Goal: Transaction & Acquisition: Download file/media

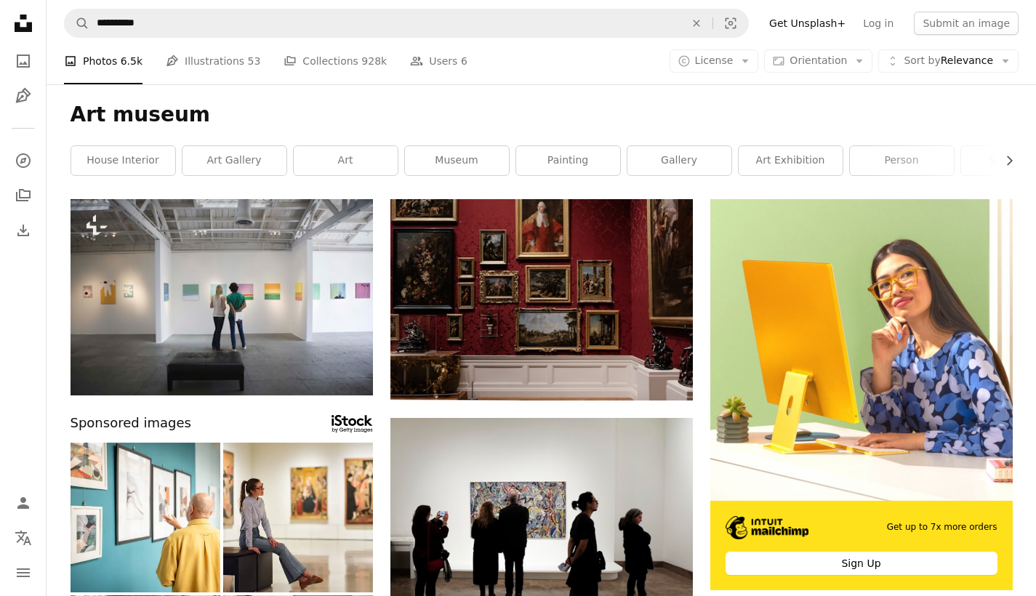
scroll to position [22520, 0]
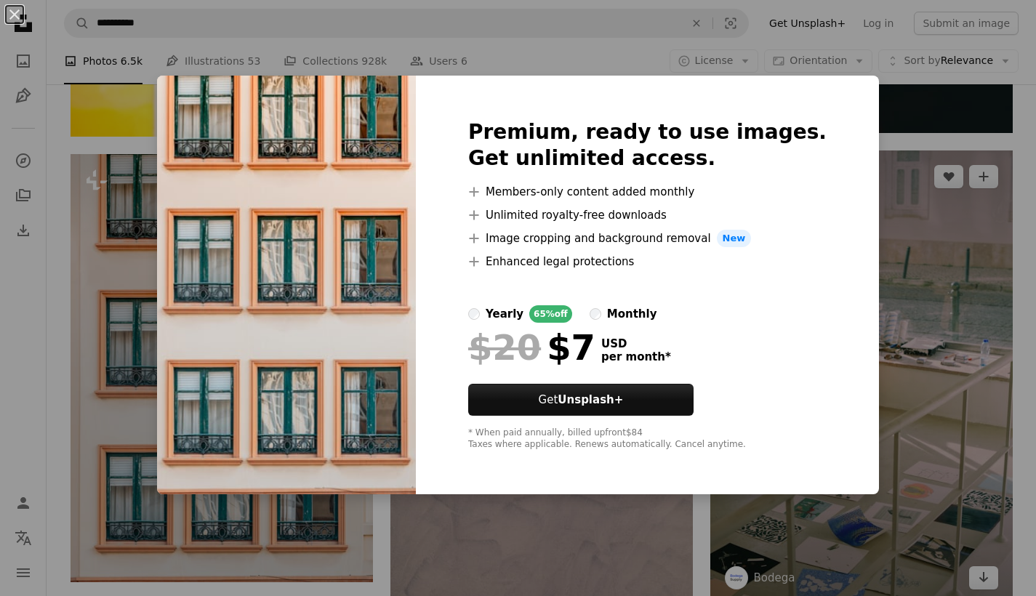
click at [920, 210] on div "An X shape Premium, ready to use images. Get unlimited access. A plus sign Memb…" at bounding box center [518, 298] width 1036 height 596
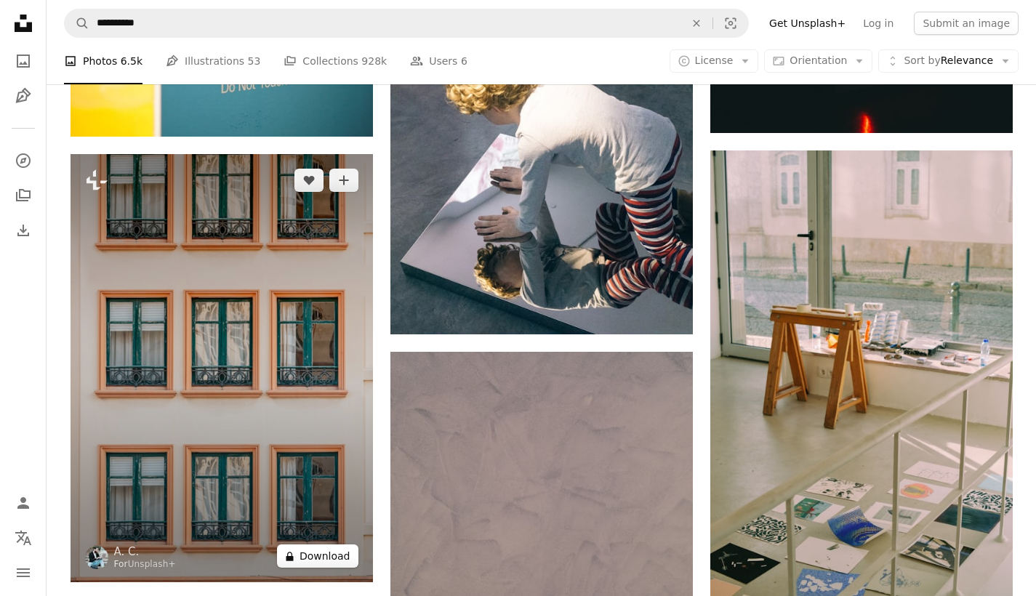
click at [317, 564] on button "A lock Download" at bounding box center [317, 556] width 81 height 23
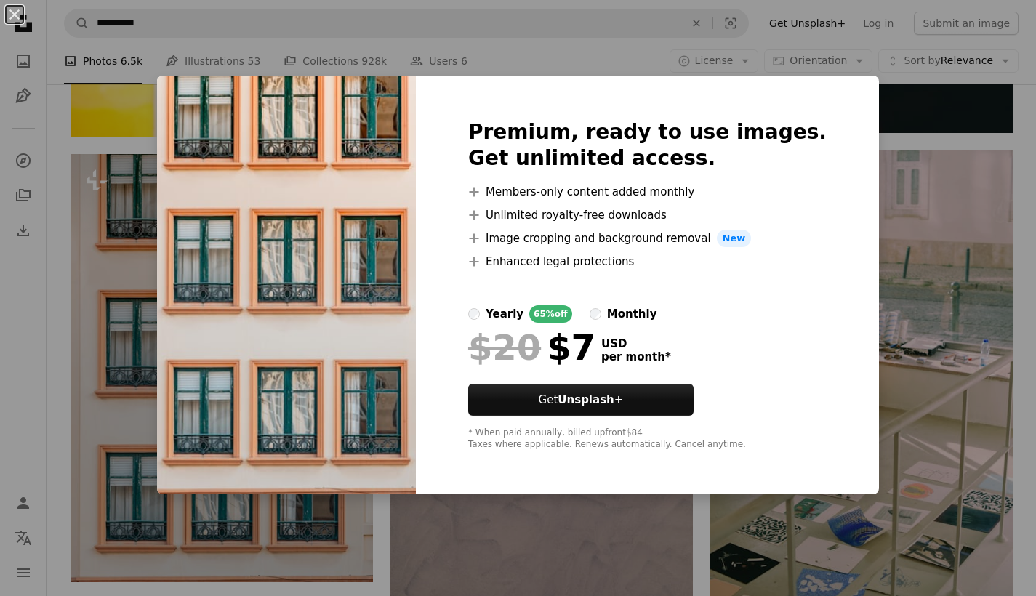
click at [716, 553] on div "An X shape Premium, ready to use images. Get unlimited access. A plus sign Memb…" at bounding box center [518, 298] width 1036 height 596
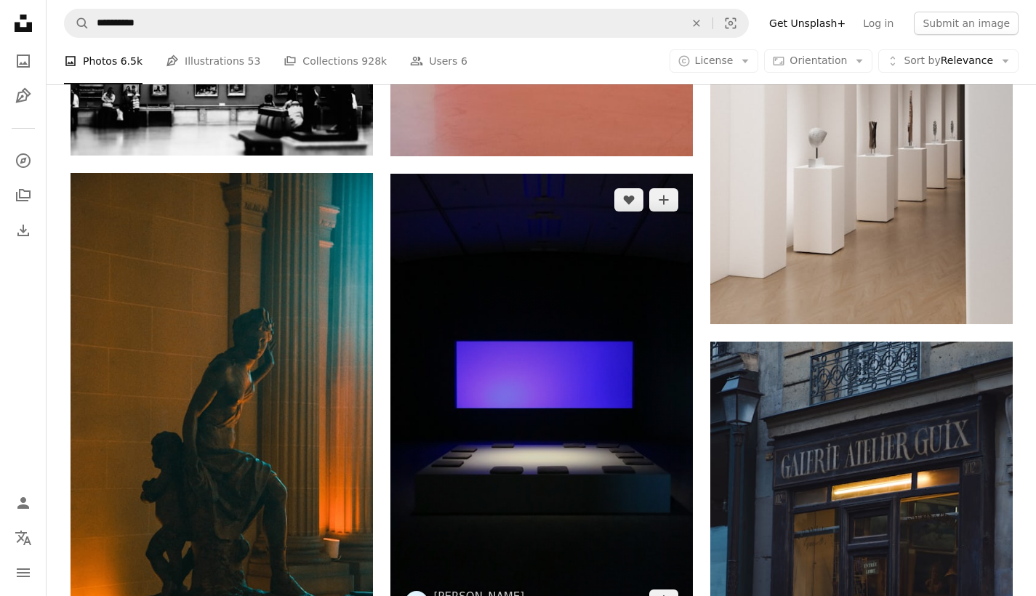
scroll to position [28726, 0]
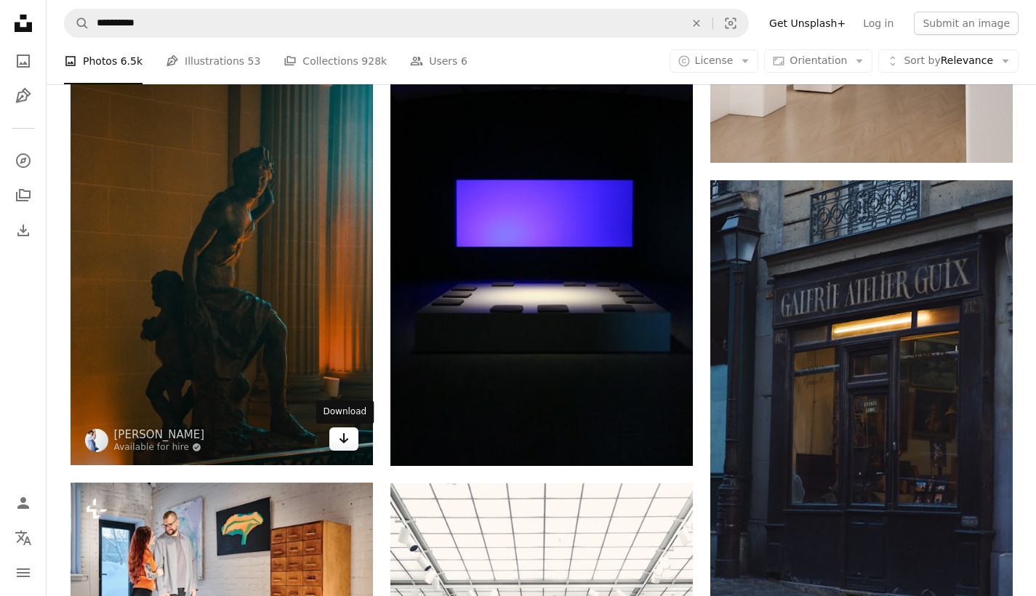
click at [340, 438] on icon "Arrow pointing down" at bounding box center [344, 438] width 12 height 17
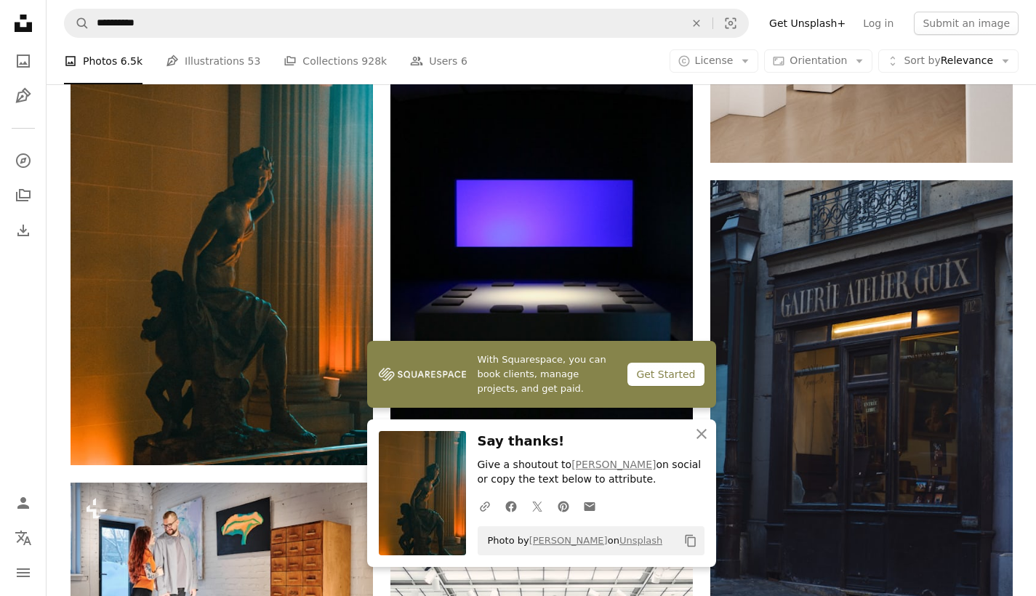
click at [700, 433] on div "With Squarespace, you can book clients, manage projects, and get paid. Get Star…" at bounding box center [541, 454] width 349 height 226
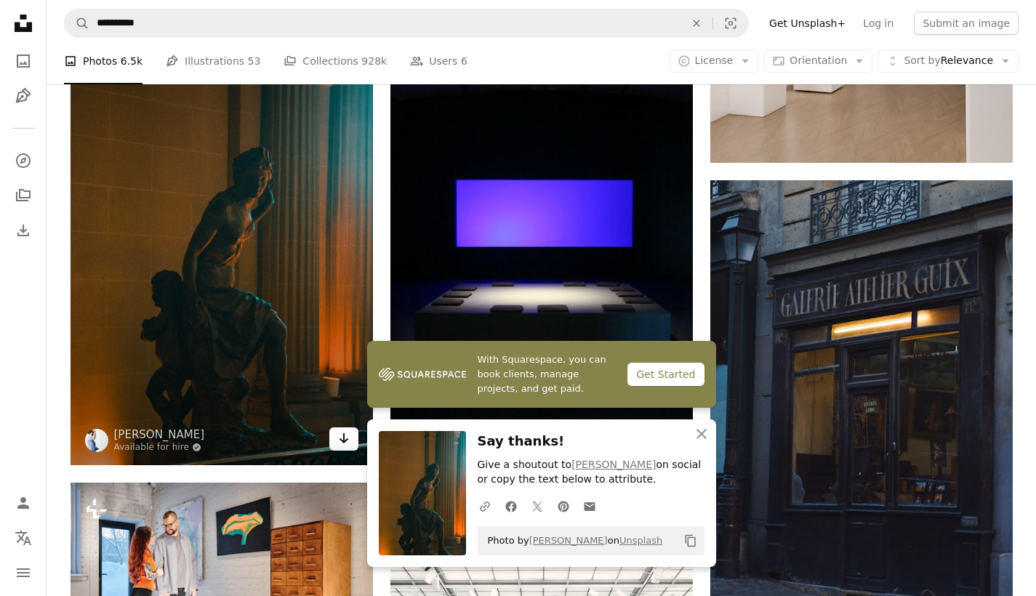
click at [334, 441] on link "Arrow pointing down" at bounding box center [343, 439] width 29 height 23
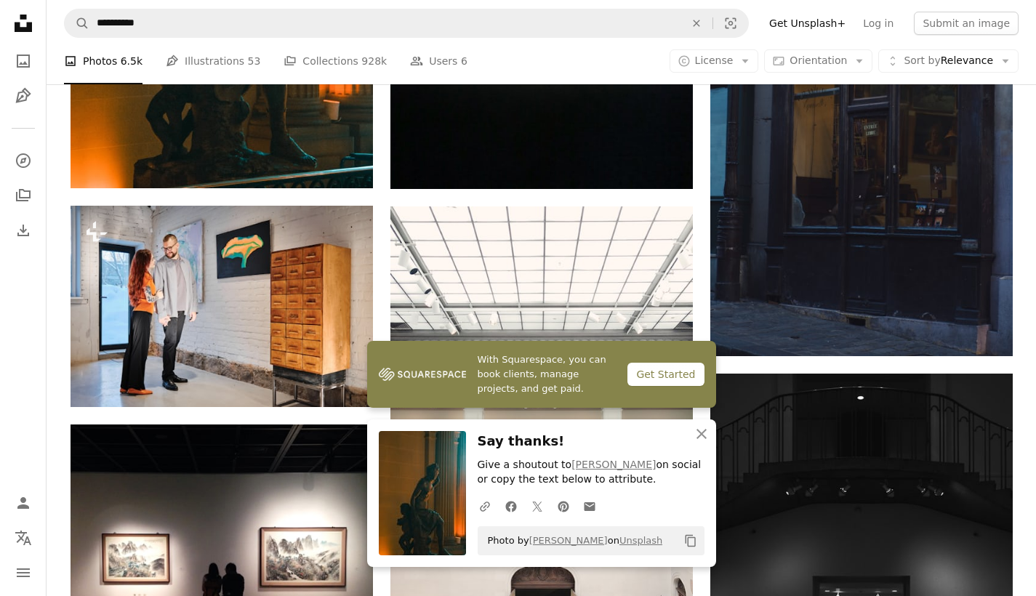
scroll to position [28730, 0]
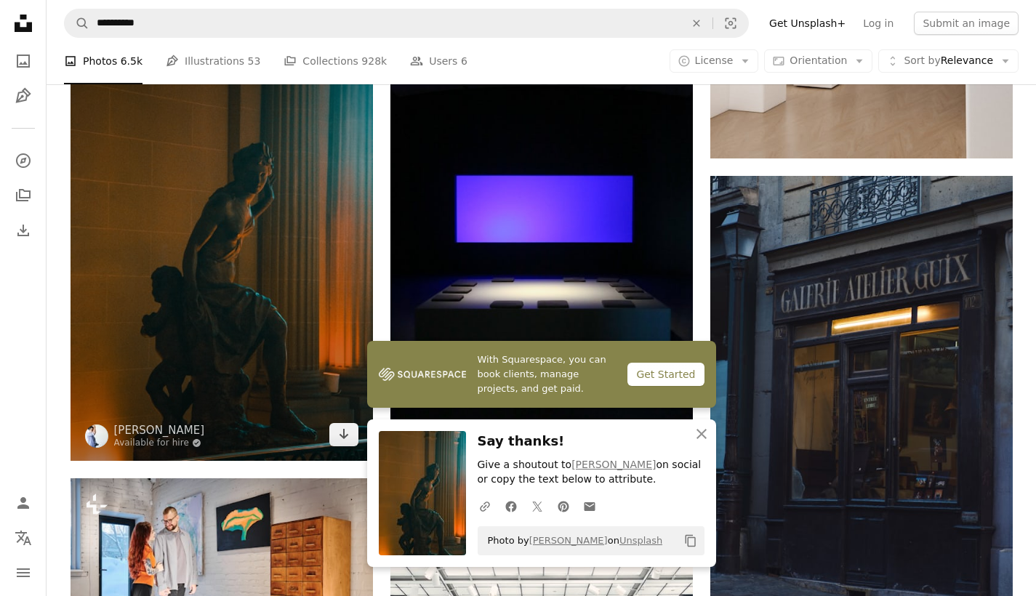
click at [262, 292] on img at bounding box center [222, 234] width 302 height 454
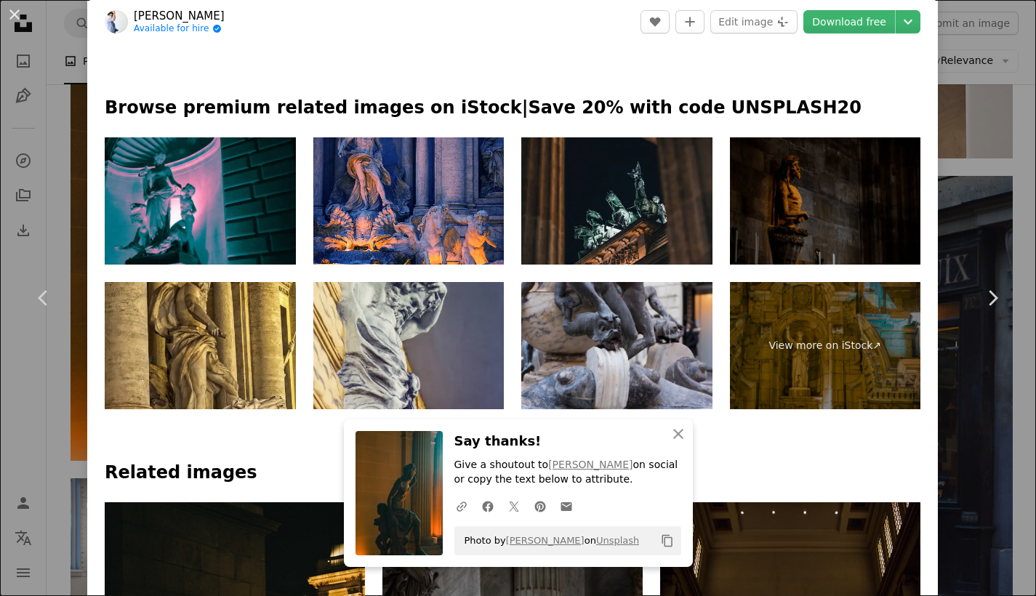
scroll to position [628, 0]
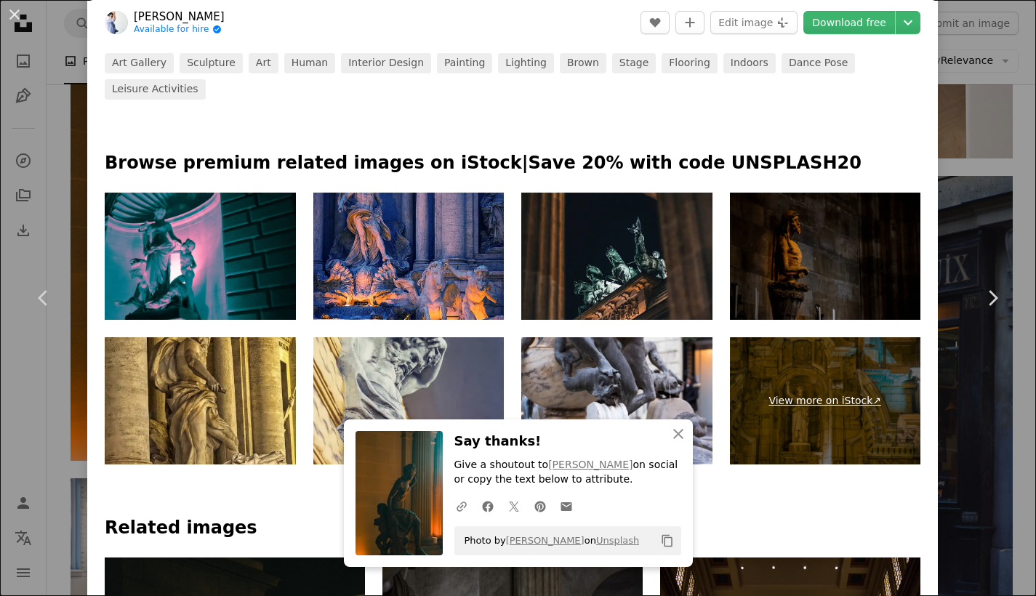
click at [821, 385] on link "View more on iStock ↗" at bounding box center [825, 400] width 191 height 127
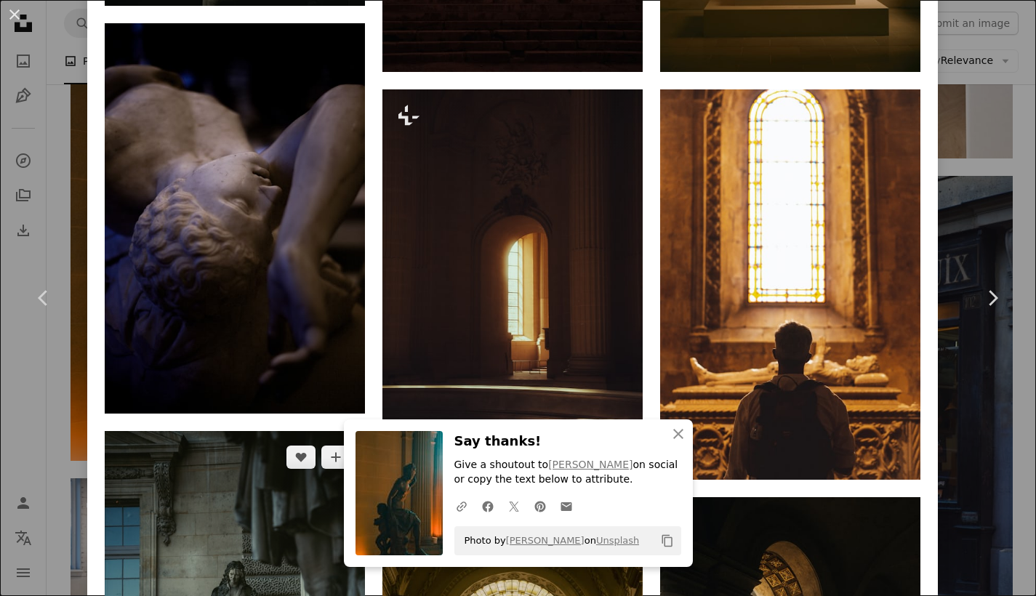
scroll to position [1847, 0]
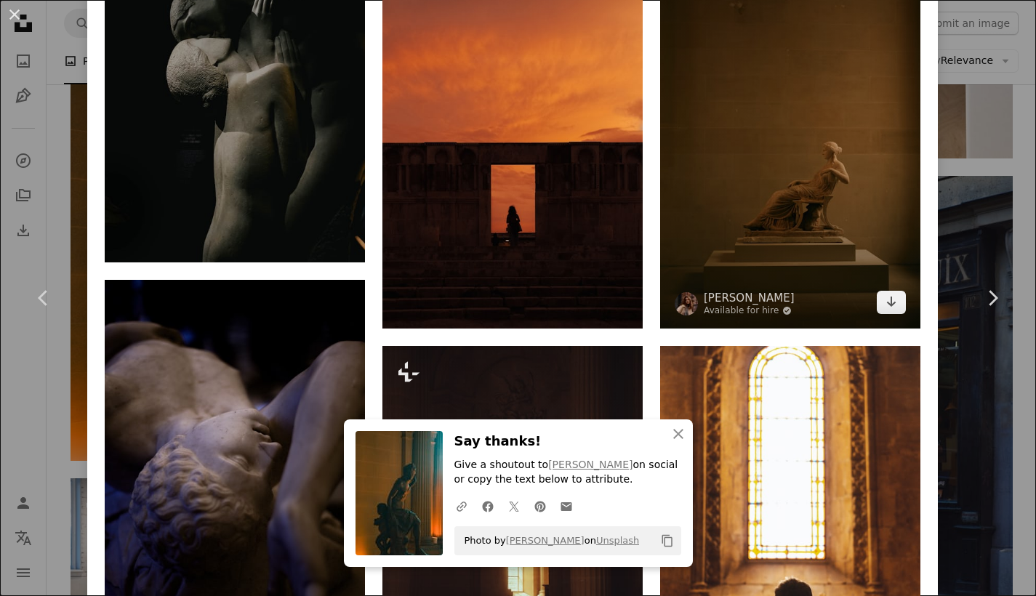
click at [771, 175] on img at bounding box center [790, 133] width 260 height 390
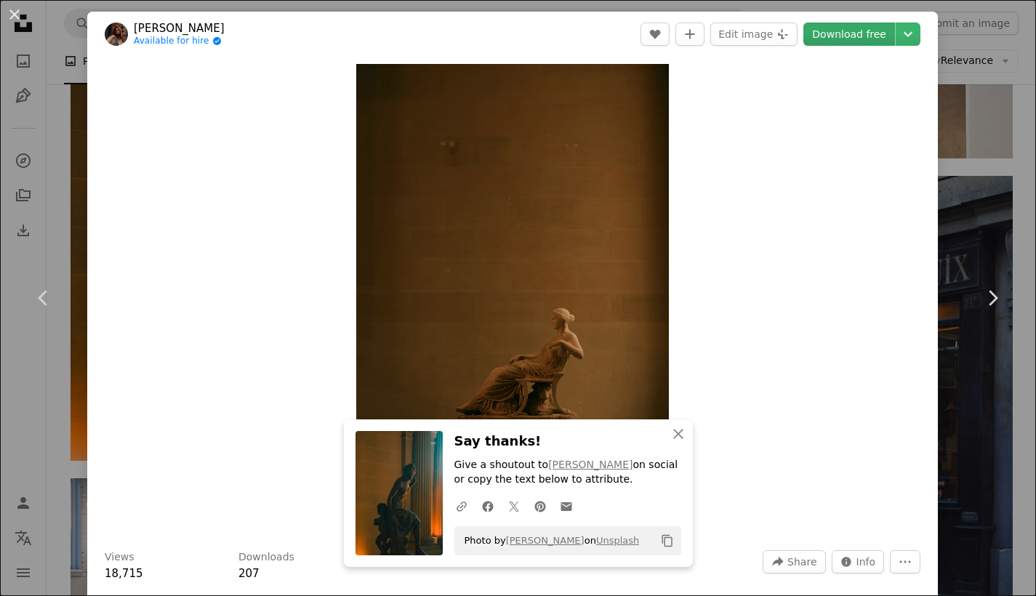
click at [874, 39] on link "Download free" at bounding box center [849, 34] width 92 height 23
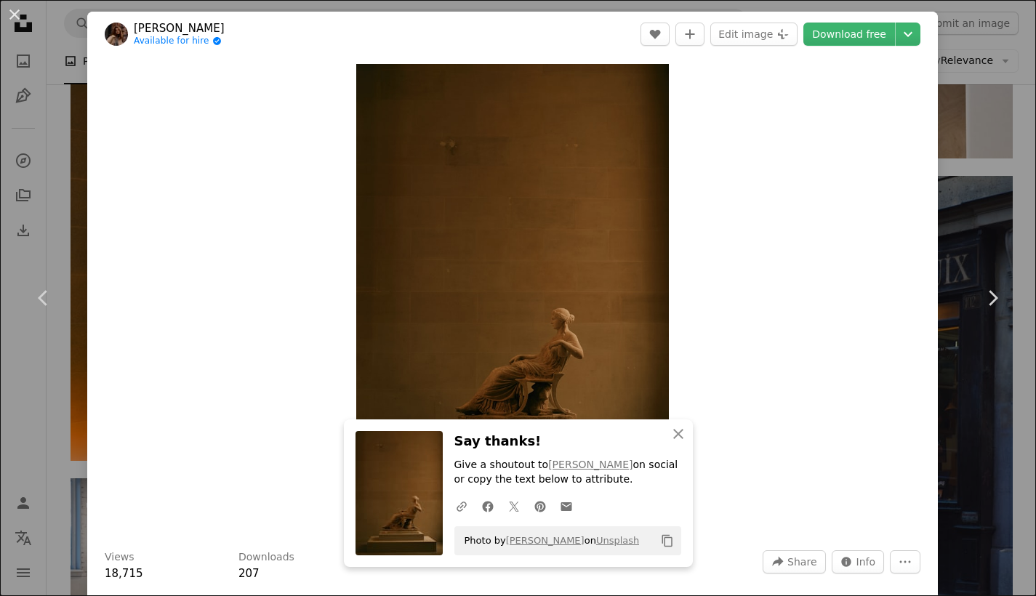
click at [969, 72] on div "An X shape Chevron left Chevron right [PERSON_NAME] Available for hire A checkm…" at bounding box center [518, 298] width 1036 height 596
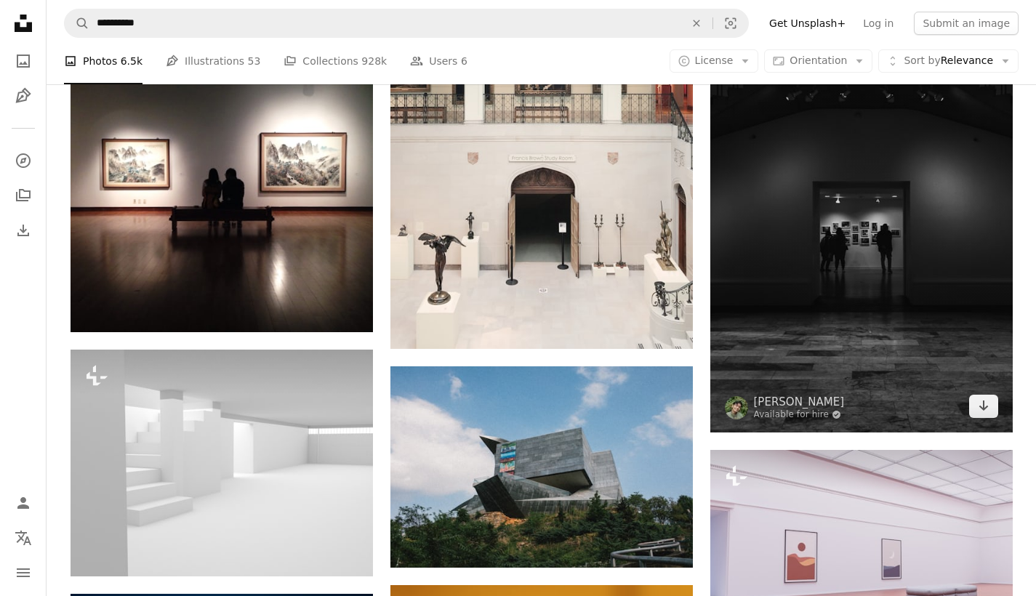
scroll to position [29212, 0]
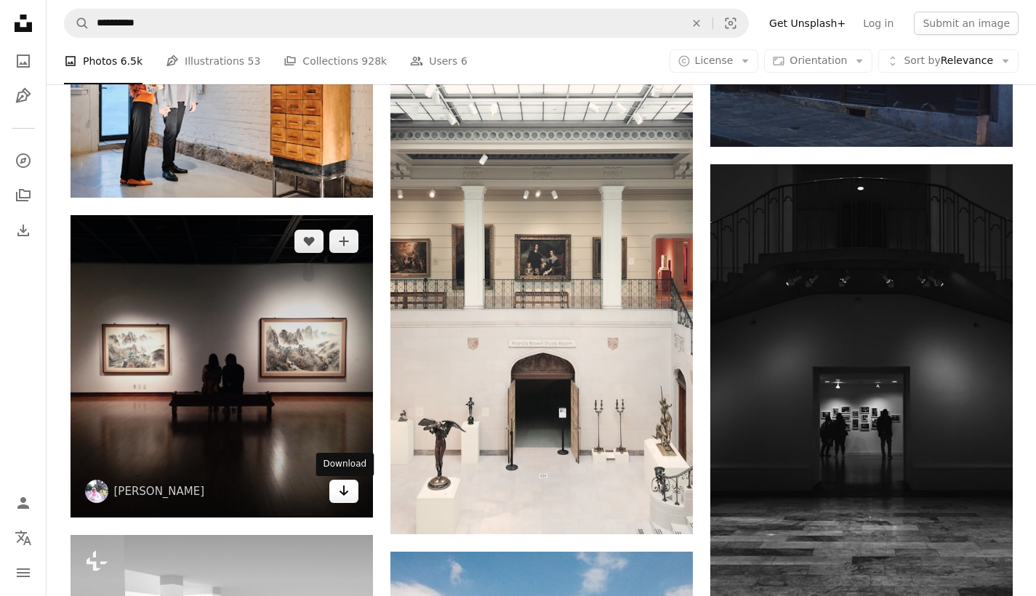
click at [343, 493] on icon "Download" at bounding box center [343, 491] width 9 height 10
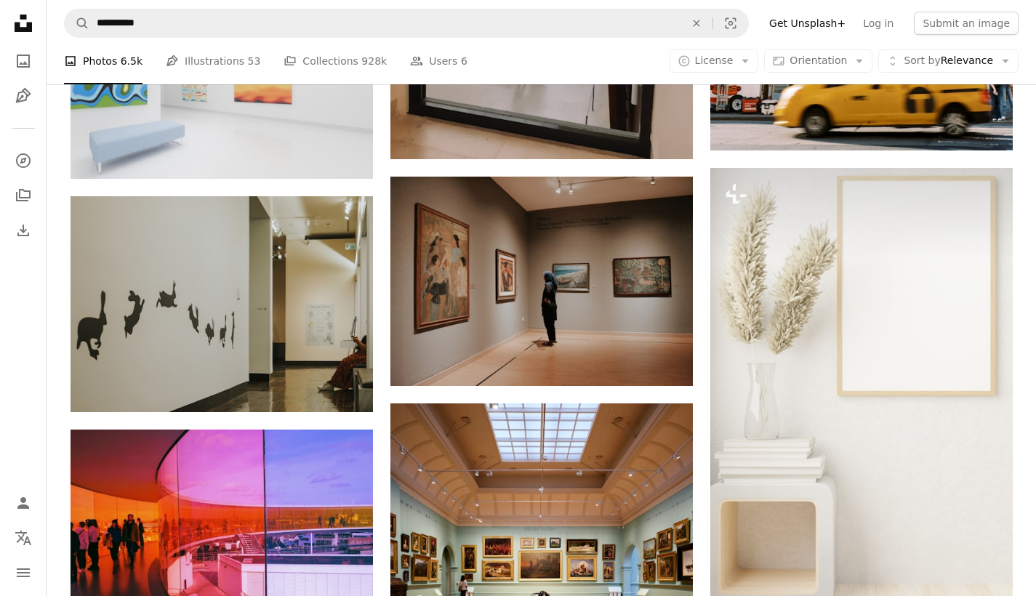
scroll to position [30781, 0]
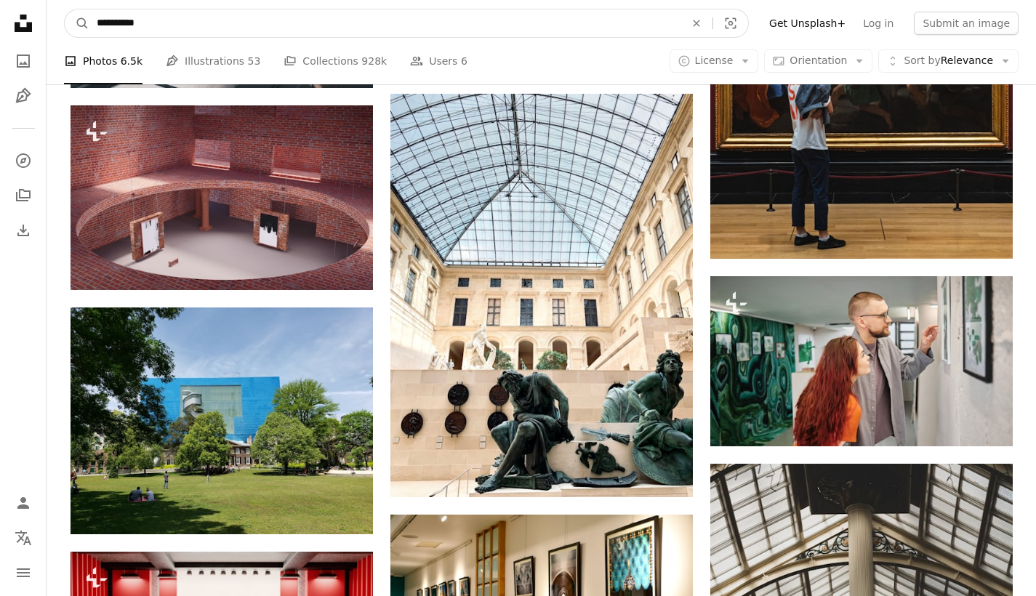
drag, startPoint x: 369, startPoint y: 27, endPoint x: 0, endPoint y: 12, distance: 369.7
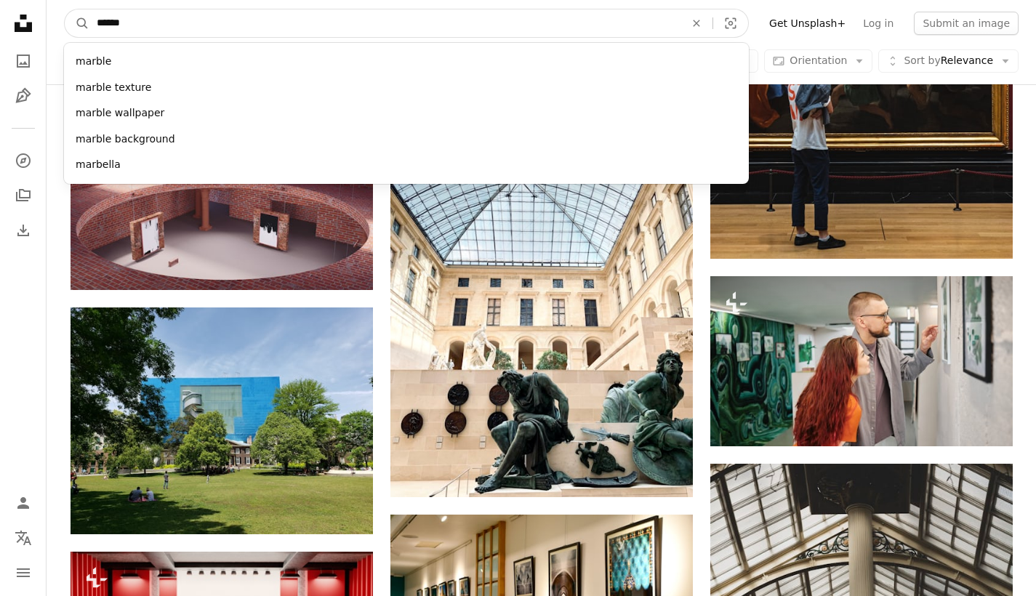
type input "******"
click at [77, 23] on button "A magnifying glass" at bounding box center [77, 23] width 25 height 28
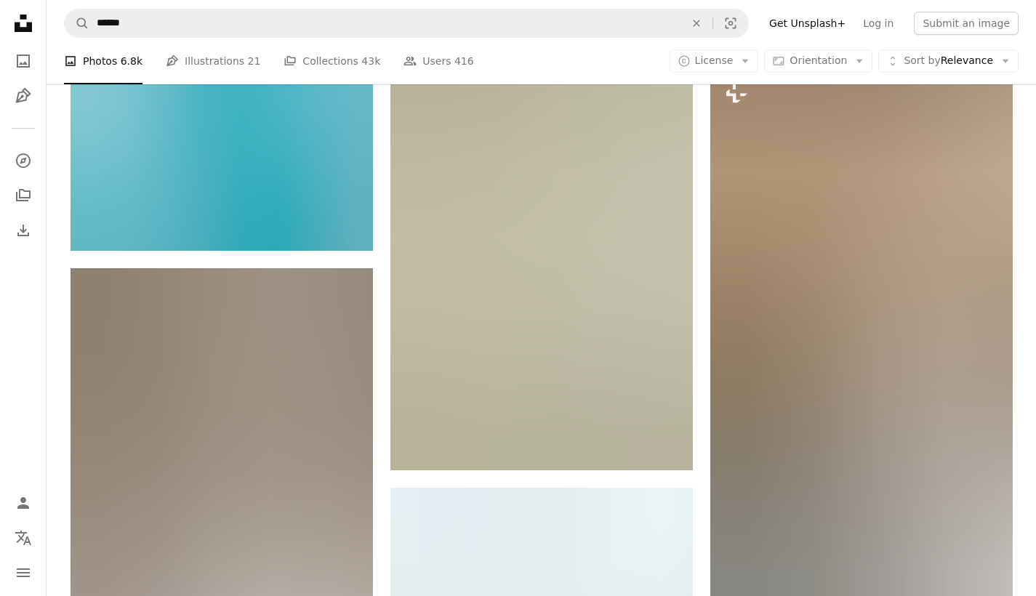
scroll to position [745, 0]
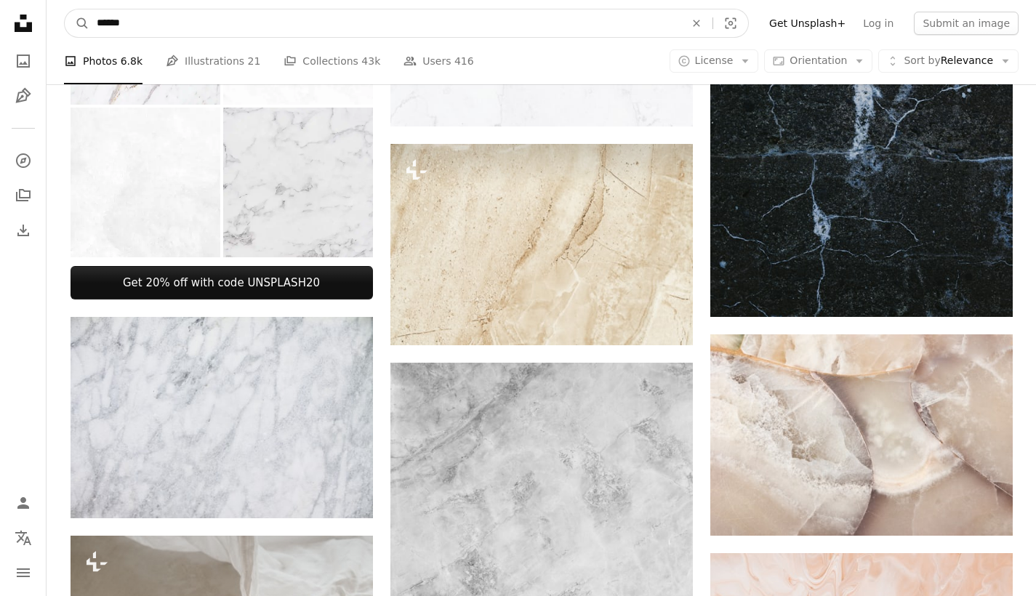
click at [433, 23] on input "******" at bounding box center [384, 23] width 591 height 28
type input "**********"
click at [77, 23] on button "A magnifying glass" at bounding box center [77, 23] width 25 height 28
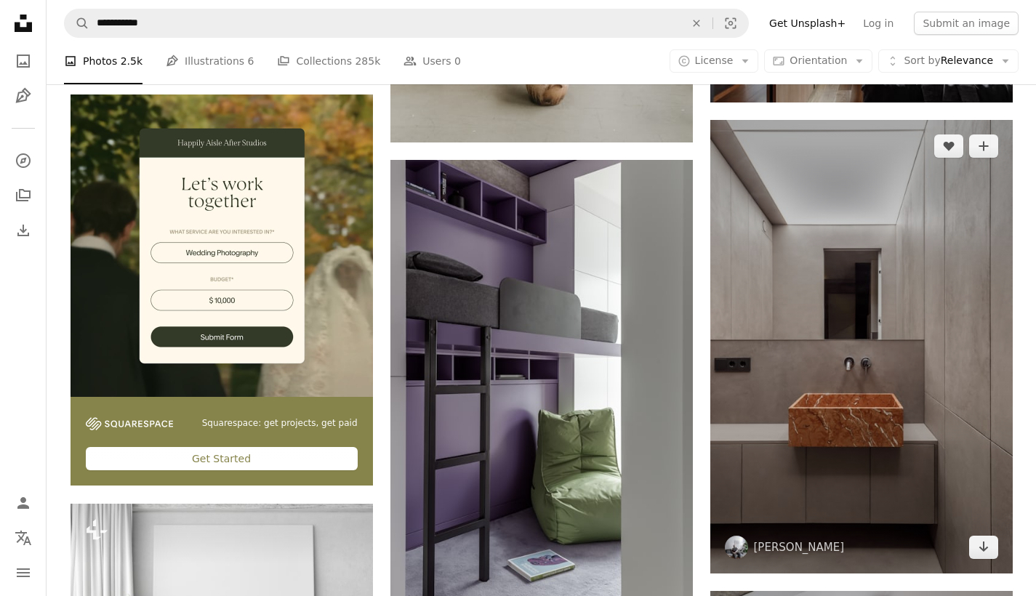
scroll to position [2860, 0]
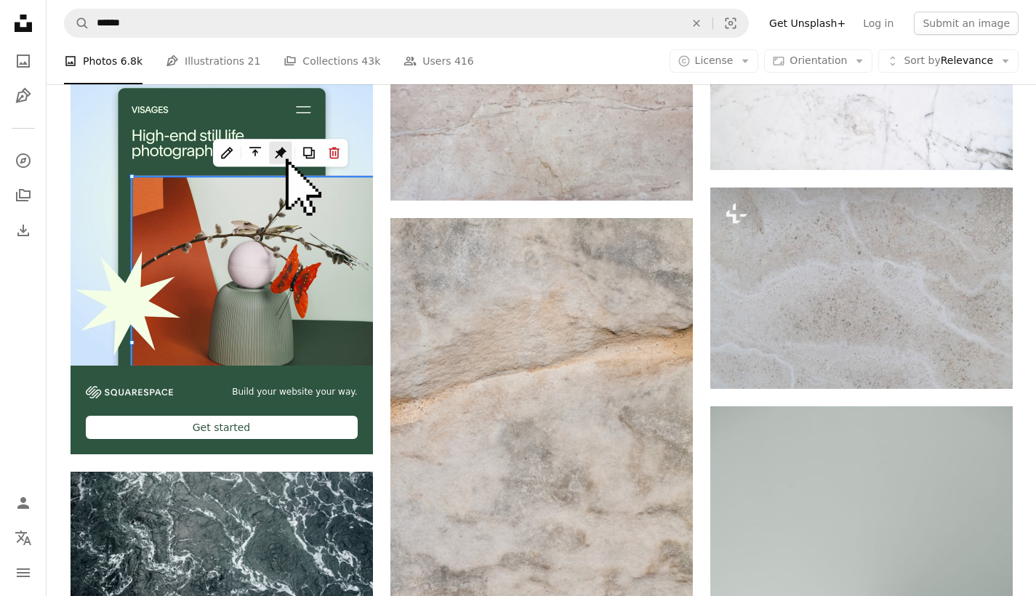
scroll to position [3168, 0]
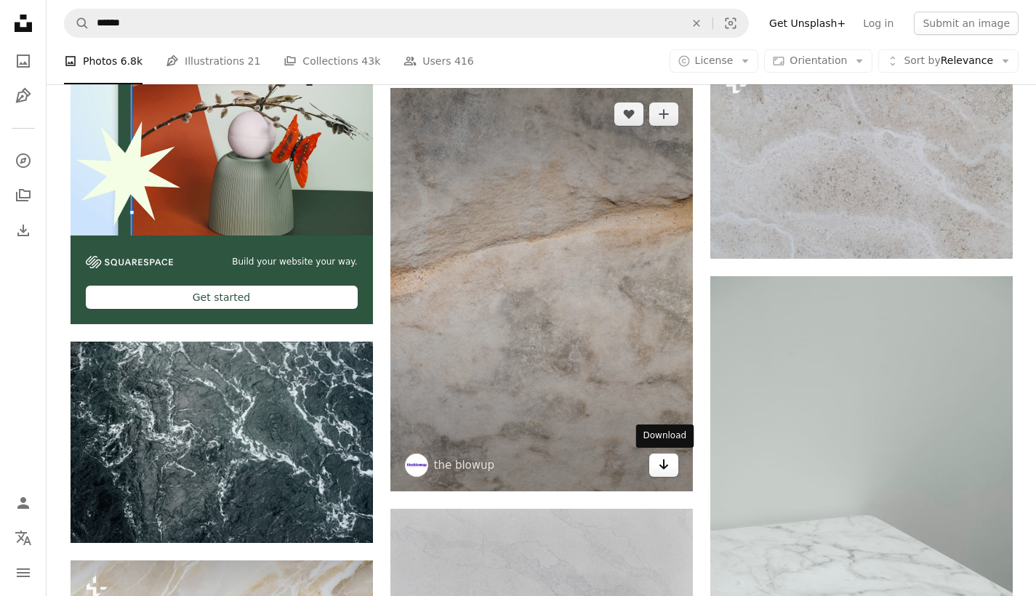
click at [665, 469] on icon "Arrow pointing down" at bounding box center [664, 464] width 12 height 17
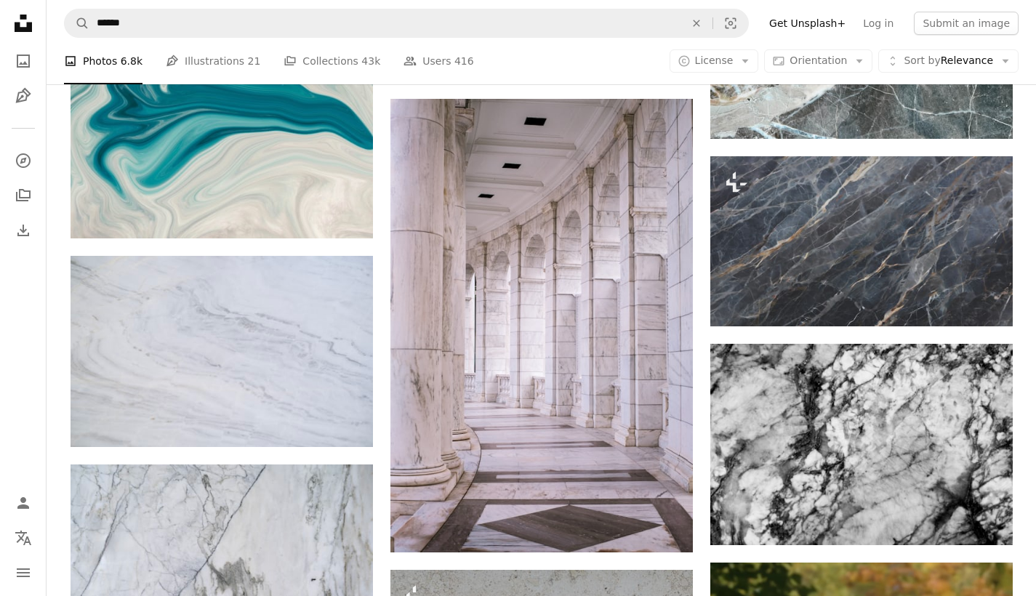
scroll to position [4910, 0]
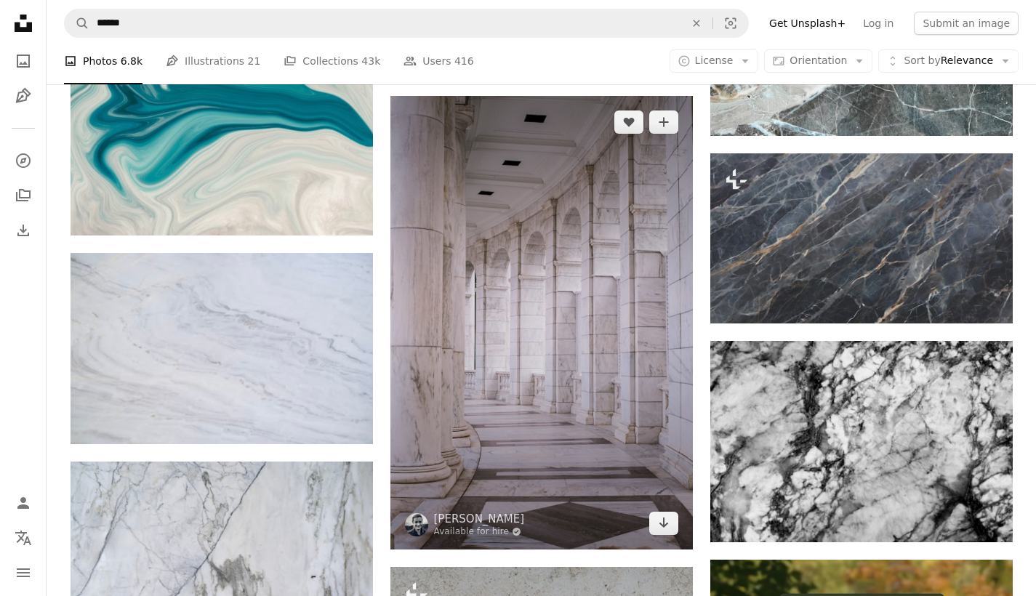
click at [598, 416] on img at bounding box center [541, 323] width 302 height 454
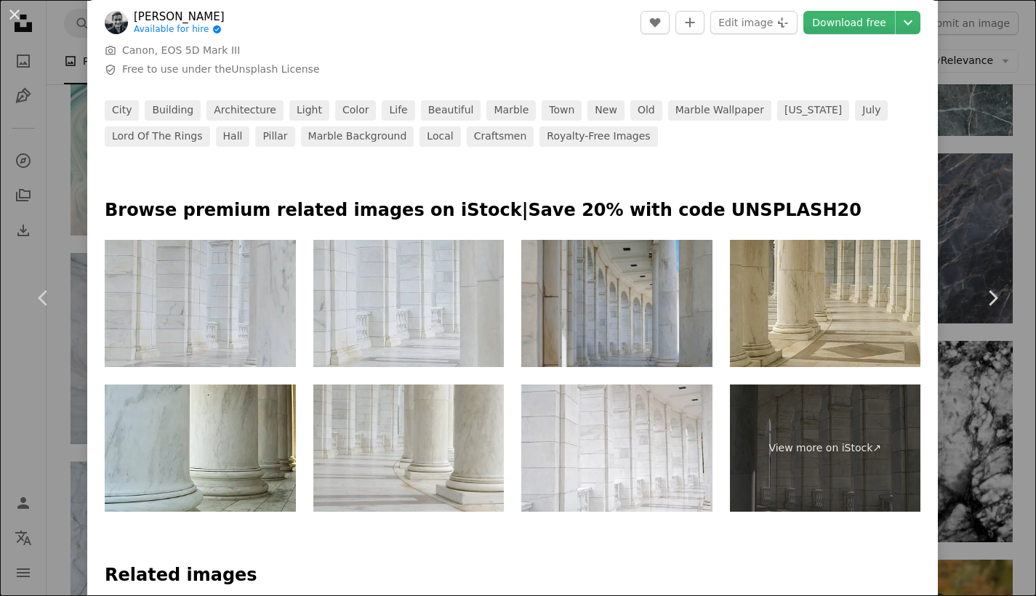
scroll to position [581, 0]
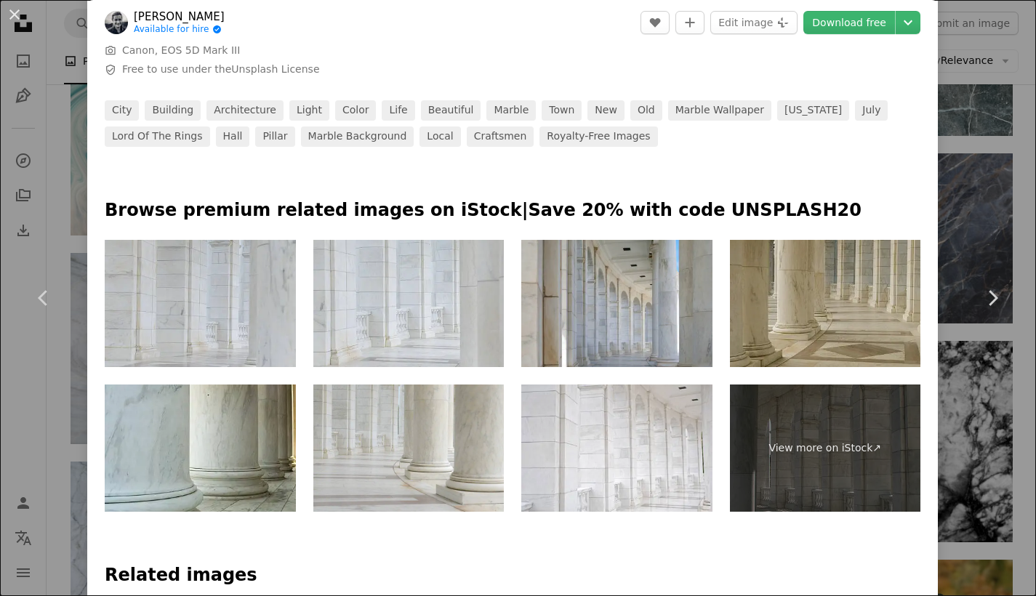
click at [865, 302] on img at bounding box center [825, 303] width 191 height 127
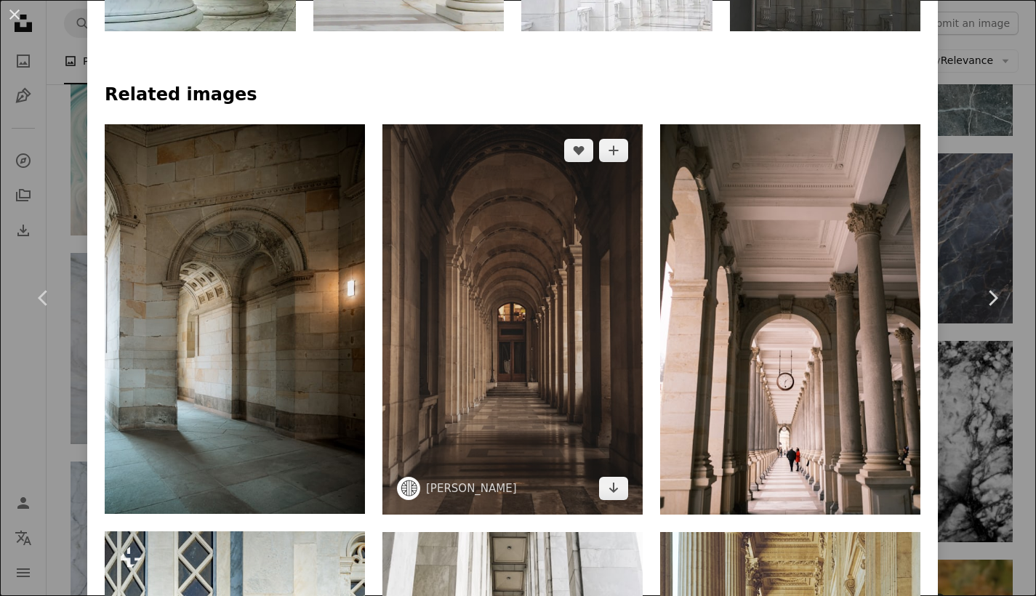
scroll to position [1122, 0]
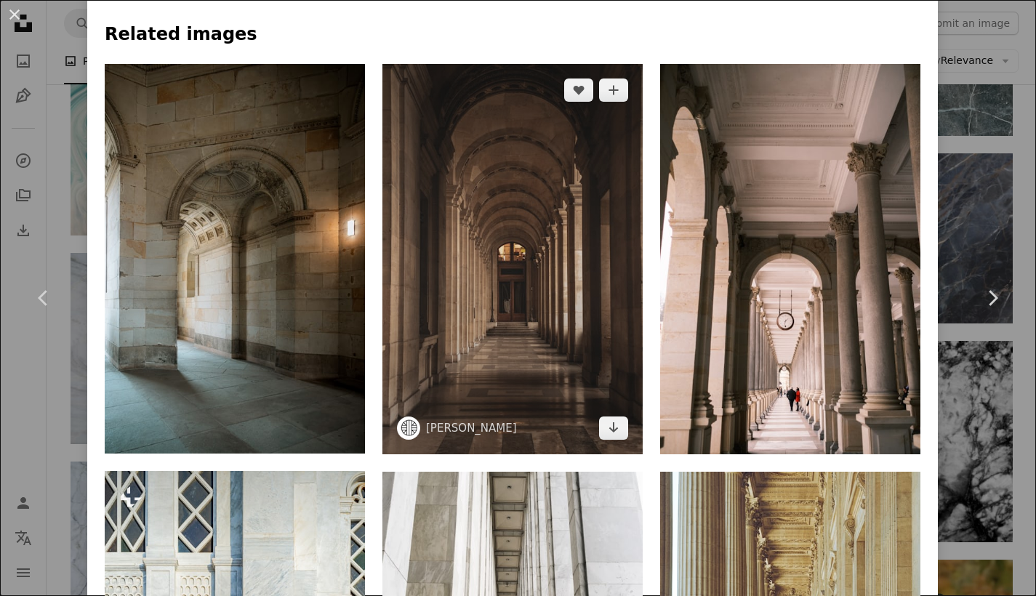
click at [559, 280] on img at bounding box center [512, 259] width 260 height 390
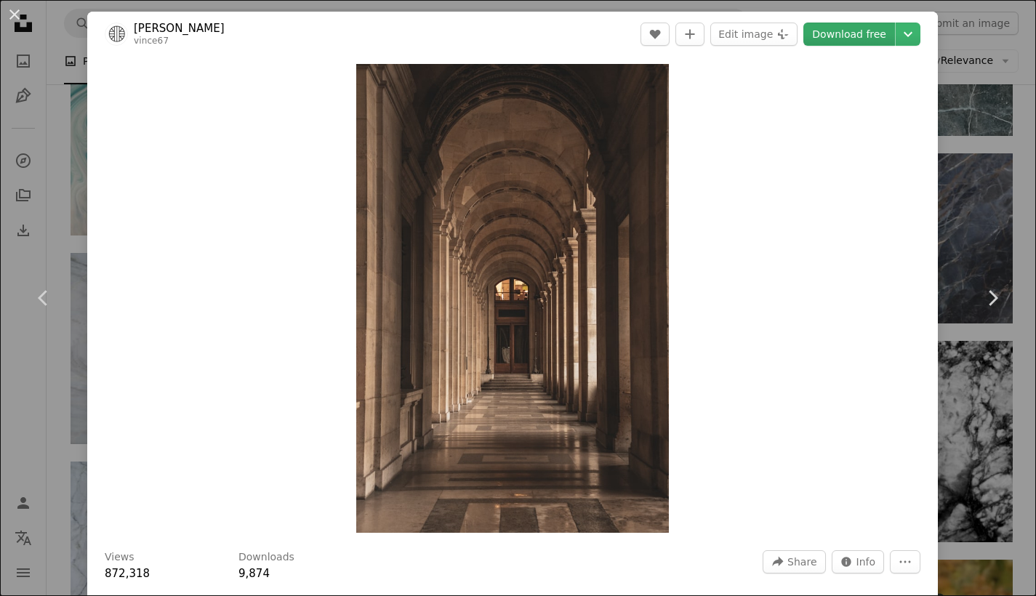
click at [843, 37] on link "Download free" at bounding box center [849, 34] width 92 height 23
